Goal: Find specific fact: Find specific fact

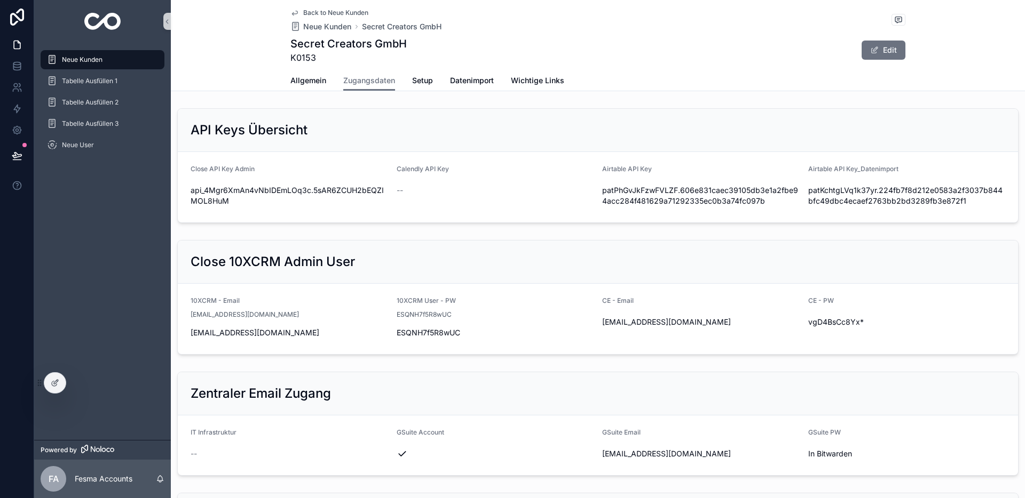
drag, startPoint x: 76, startPoint y: 61, endPoint x: 215, endPoint y: 73, distance: 138.7
click at [76, 61] on span "Neue Kunden" at bounding box center [82, 59] width 41 height 9
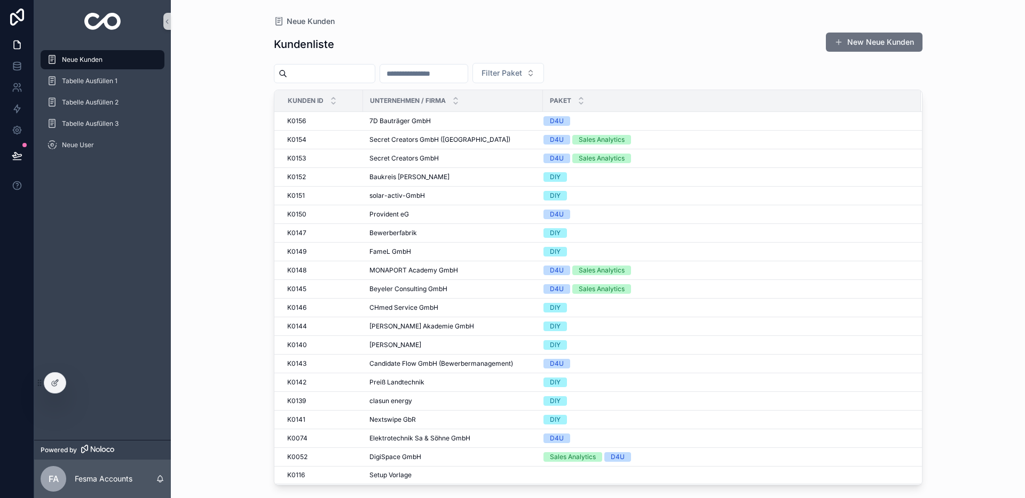
click at [450, 69] on input "scrollable content" at bounding box center [424, 73] width 88 height 15
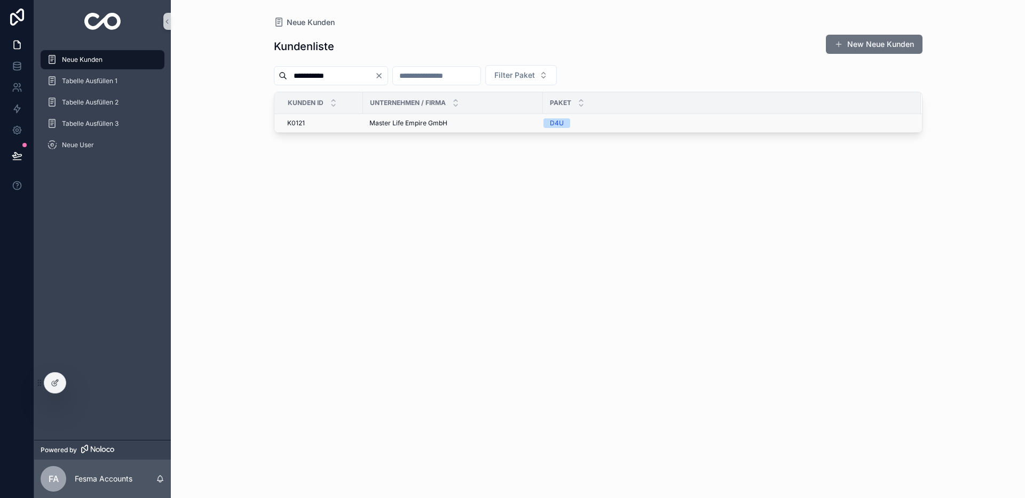
type input "**********"
click at [405, 120] on span "Master Life Empire GmbH" at bounding box center [408, 123] width 78 height 9
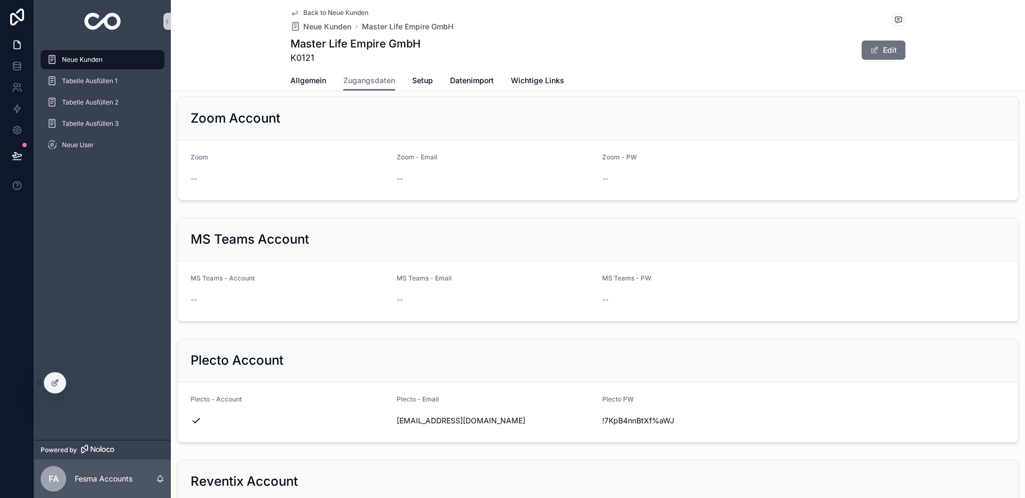
scroll to position [1102, 0]
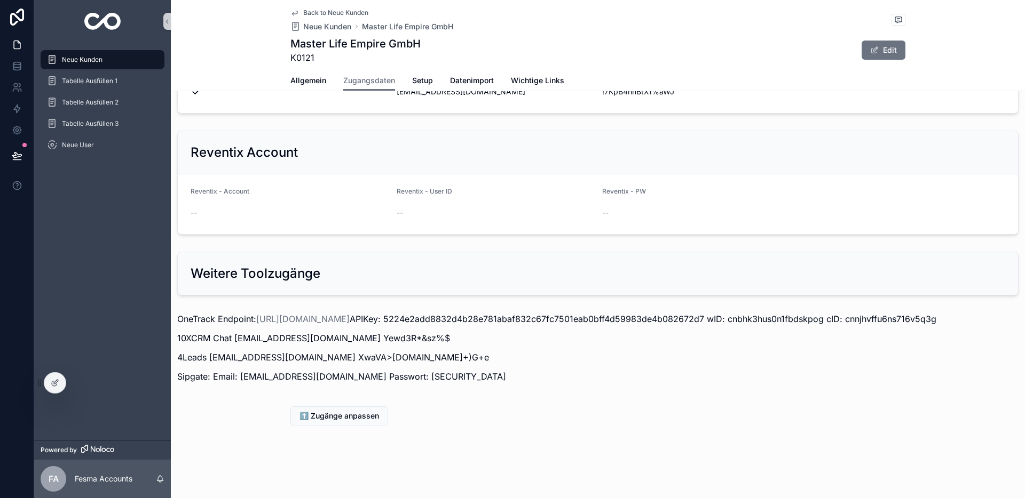
click at [237, 342] on p "10XCRM Chat [EMAIL_ADDRESS][DOMAIN_NAME] Yewd3R*&sz%$" at bounding box center [597, 338] width 841 height 13
drag, startPoint x: 234, startPoint y: 340, endPoint x: 348, endPoint y: 342, distance: 113.7
click at [348, 342] on p "10XCRM Chat [EMAIL_ADDRESS][DOMAIN_NAME] Yewd3R*&sz%$" at bounding box center [597, 338] width 841 height 13
copy p "[EMAIL_ADDRESS][DOMAIN_NAME]"
drag, startPoint x: 353, startPoint y: 339, endPoint x: 432, endPoint y: 340, distance: 79.0
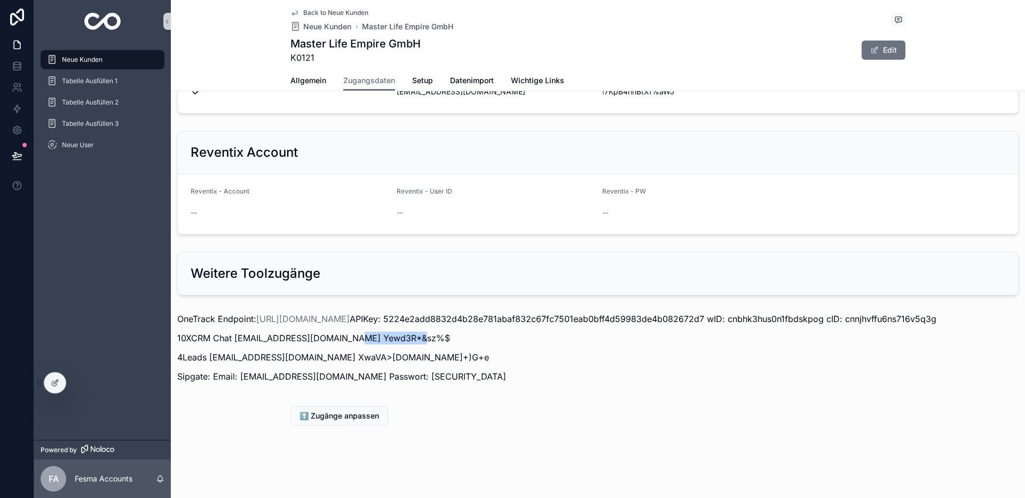
click at [432, 340] on p "10XCRM Chat [EMAIL_ADDRESS][DOMAIN_NAME] Yewd3R*&sz%$" at bounding box center [597, 338] width 841 height 13
copy p "Yewd3R*&sz%$"
